Goal: Information Seeking & Learning: Learn about a topic

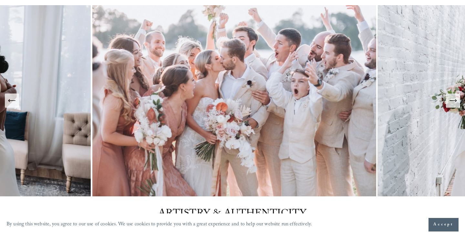
scroll to position [45, 0]
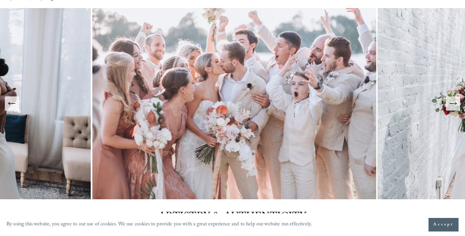
click at [448, 108] on icon "Next Slide" at bounding box center [452, 103] width 9 height 9
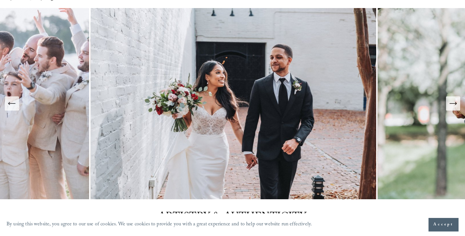
click at [448, 108] on icon "Next Slide" at bounding box center [452, 103] width 9 height 9
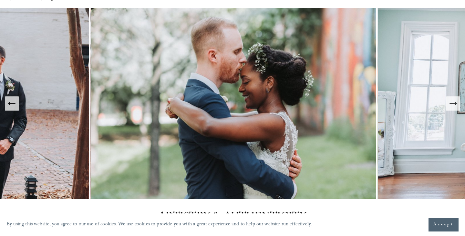
click at [451, 109] on button "Next Slide" at bounding box center [453, 104] width 14 height 14
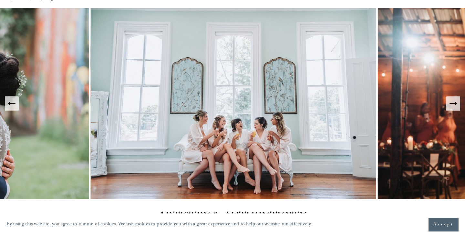
click at [451, 109] on button "Next Slide" at bounding box center [453, 104] width 14 height 14
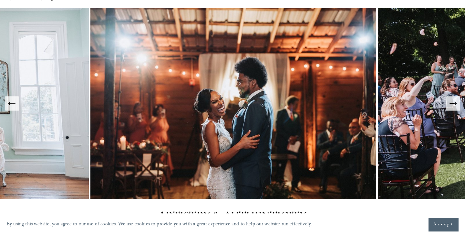
click at [457, 105] on icon "Next Slide" at bounding box center [452, 103] width 9 height 9
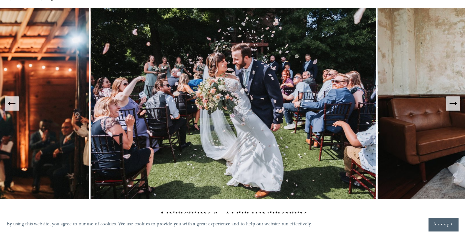
click at [457, 105] on icon "Next Slide" at bounding box center [452, 103] width 9 height 9
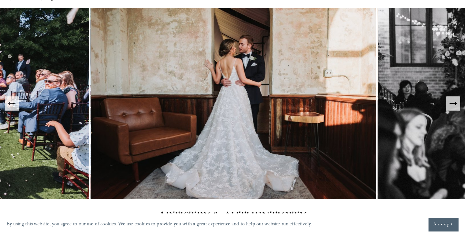
click at [457, 105] on icon "Next Slide" at bounding box center [452, 103] width 9 height 9
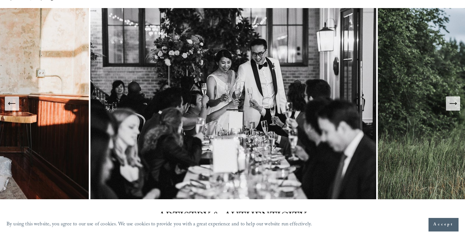
click at [457, 105] on icon "Next Slide" at bounding box center [452, 103] width 9 height 9
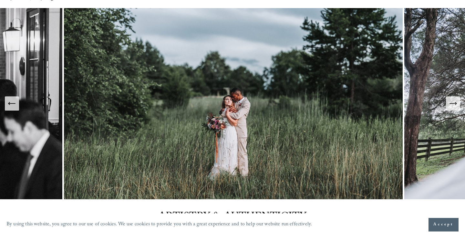
click at [457, 105] on icon "Next Slide" at bounding box center [452, 103] width 9 height 9
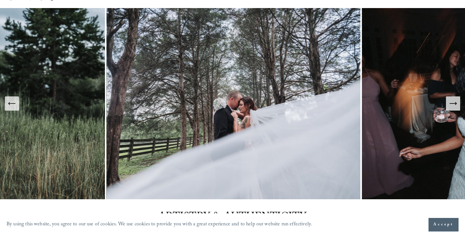
click at [457, 105] on icon "Next Slide" at bounding box center [452, 103] width 9 height 9
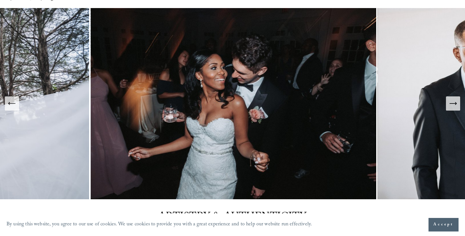
click at [457, 105] on icon "Next Slide" at bounding box center [452, 103] width 9 height 9
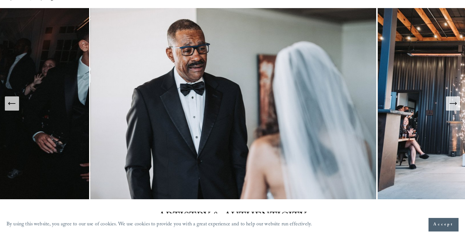
click at [457, 105] on icon "Next Slide" at bounding box center [452, 103] width 9 height 9
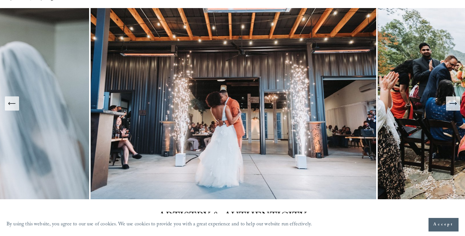
click at [457, 105] on icon "Next Slide" at bounding box center [452, 103] width 9 height 9
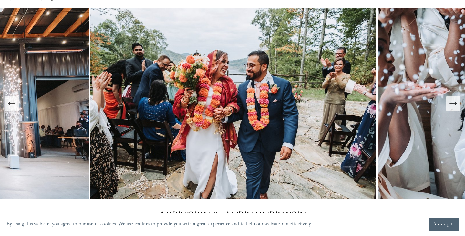
click at [457, 105] on icon "Next Slide" at bounding box center [452, 103] width 9 height 9
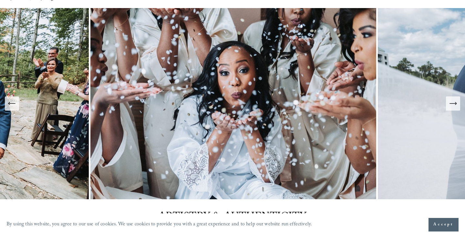
click at [457, 105] on icon "Next Slide" at bounding box center [452, 103] width 9 height 9
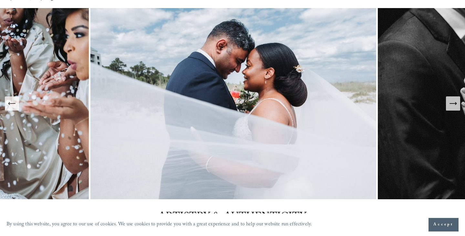
click at [457, 105] on icon "Next Slide" at bounding box center [452, 103] width 9 height 9
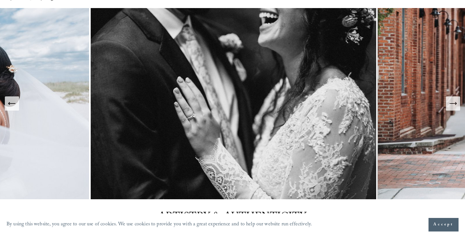
click at [455, 104] on icon "Next Slide" at bounding box center [455, 103] width 1 height 3
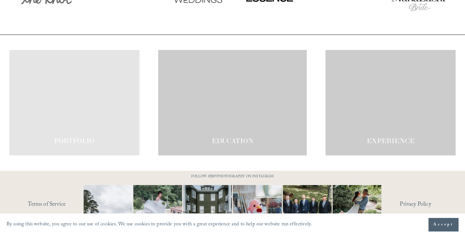
scroll to position [1135, 0]
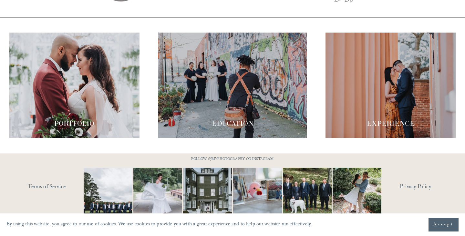
click at [358, 91] on div at bounding box center [390, 86] width 130 height 106
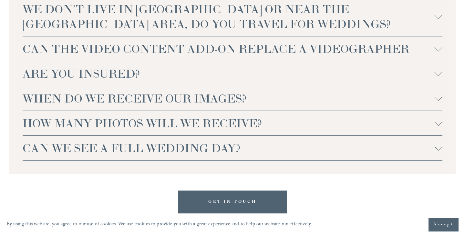
scroll to position [1616, 0]
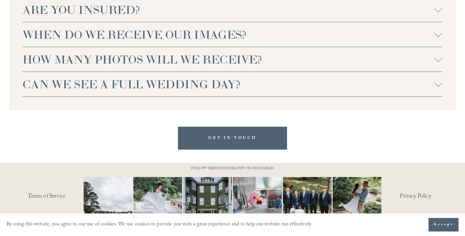
click at [160, 81] on button "CAN WE SEE A FULL WEDDING DAY?" at bounding box center [232, 84] width 419 height 25
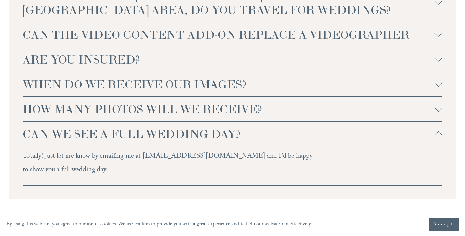
scroll to position [1566, 0]
click at [169, 102] on span "HOW MANY PHOTOS WILL WE RECEIVE?" at bounding box center [229, 109] width 412 height 15
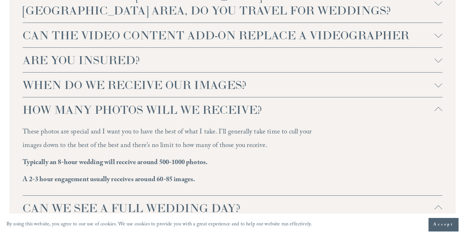
drag, startPoint x: 37, startPoint y: 117, endPoint x: 272, endPoint y: 137, distance: 235.8
click at [272, 137] on p "These photos are special and I want you to have the best of what I take. I’ll g…" at bounding box center [170, 139] width 294 height 27
drag, startPoint x: 53, startPoint y: 147, endPoint x: 212, endPoint y: 151, distance: 159.5
click at [212, 157] on p "Typically an 8-hour wedding will receive around 500-1000 photos." at bounding box center [170, 163] width 294 height 13
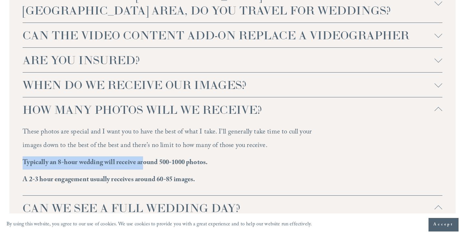
drag, startPoint x: 23, startPoint y: 147, endPoint x: 145, endPoint y: 148, distance: 122.0
click at [145, 158] on strong "Typically an 8-hour wedding will receive around 500-1000 photos." at bounding box center [115, 163] width 185 height 11
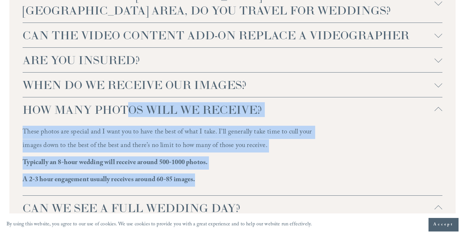
drag, startPoint x: 231, startPoint y: 167, endPoint x: 21, endPoint y: 93, distance: 222.9
click at [21, 93] on div "WE DON'T LIVE IN [GEOGRAPHIC_DATA] OR NEAR THE [GEOGRAPHIC_DATA] AREA, DO YOU T…" at bounding box center [232, 122] width 446 height 304
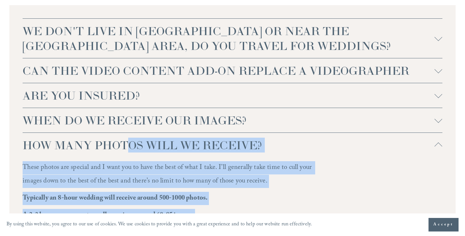
scroll to position [1529, 0]
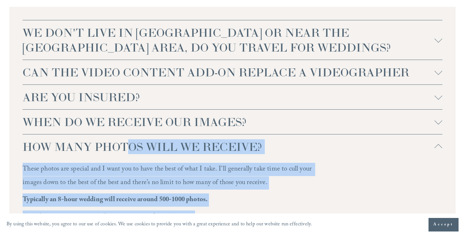
click at [186, 115] on span "WHEN DO WE RECEIVE OUR IMAGES?" at bounding box center [229, 122] width 412 height 15
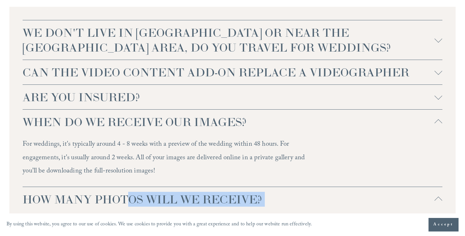
click at [178, 85] on button "ARE YOU INSURED?" at bounding box center [232, 97] width 419 height 25
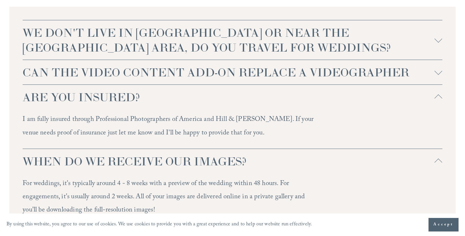
click at [187, 65] on span "CAN THE VIDEO CONTENT ADD-ON REPLACE A VIDEOGRAPHER" at bounding box center [229, 72] width 412 height 15
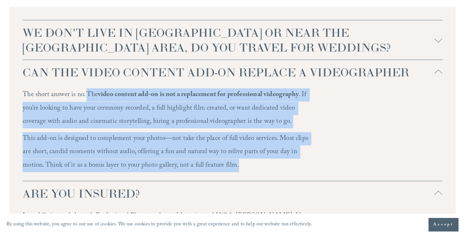
drag, startPoint x: 90, startPoint y: 81, endPoint x: 262, endPoint y: 149, distance: 185.8
click at [262, 149] on div "The short answer is no. The video content add-on is not a replacement for profe…" at bounding box center [170, 132] width 294 height 89
click at [273, 150] on p "This add-on is designed to complement your photos—not take the place of full vi…" at bounding box center [170, 152] width 294 height 40
drag, startPoint x: 273, startPoint y: 150, endPoint x: 17, endPoint y: 81, distance: 264.5
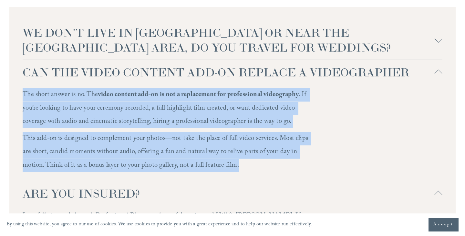
click at [109, 39] on span "WE DON'T LIVE IN [GEOGRAPHIC_DATA] OR NEAR THE [GEOGRAPHIC_DATA] AREA, DO YOU T…" at bounding box center [229, 40] width 412 height 30
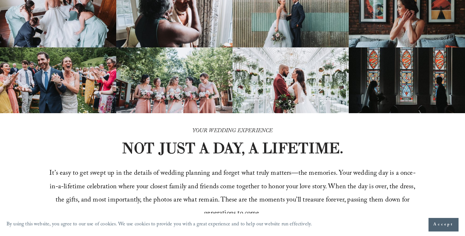
scroll to position [0, 0]
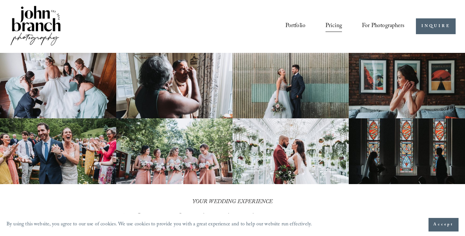
click at [292, 25] on link "Portfolio" at bounding box center [295, 26] width 20 height 12
